Goal: Navigation & Orientation: Find specific page/section

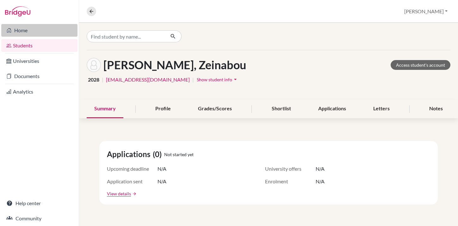
click at [32, 31] on link "Home" at bounding box center [39, 30] width 76 height 13
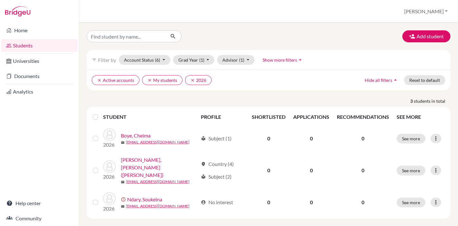
scroll to position [0, 0]
click at [25, 30] on link "Home" at bounding box center [39, 30] width 76 height 13
